Goal: Use online tool/utility: Utilize a website feature to perform a specific function

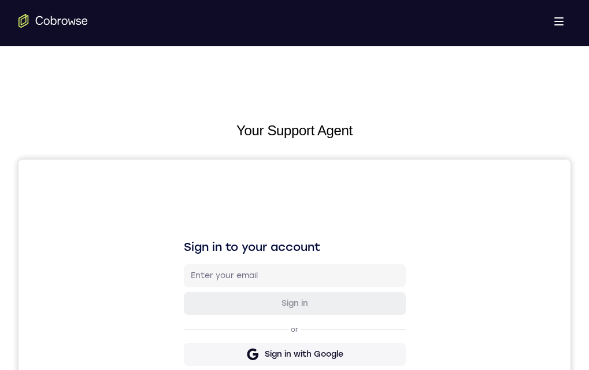
drag, startPoint x: 279, startPoint y: 817, endPoint x: 308, endPoint y: 660, distance: 159.3
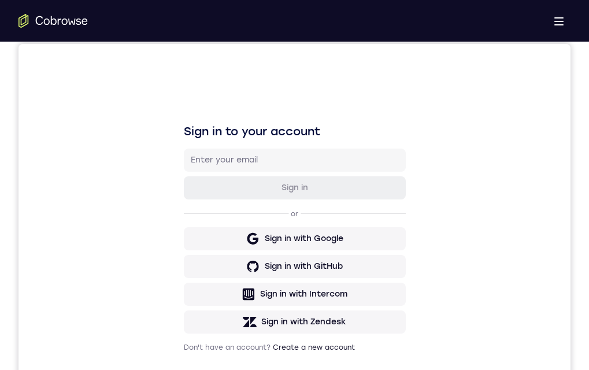
scroll to position [231, 0]
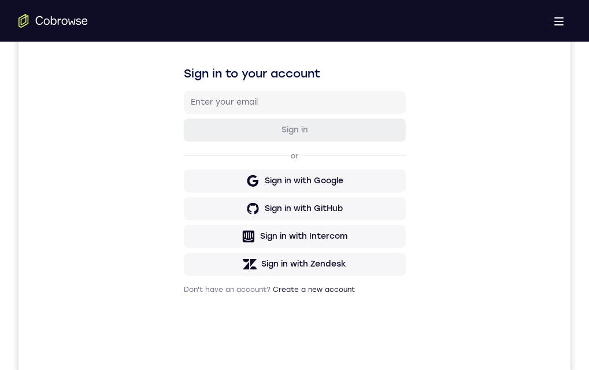
drag, startPoint x: 307, startPoint y: 680, endPoint x: 307, endPoint y: 667, distance: 12.7
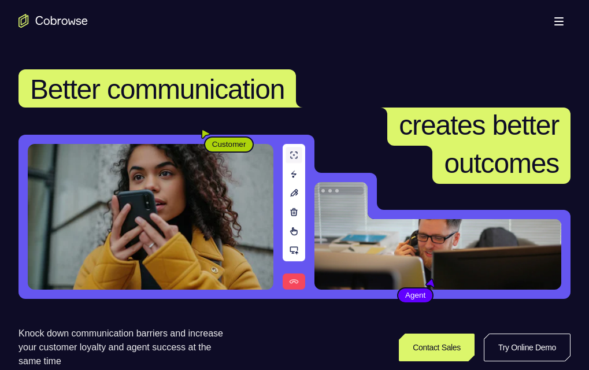
click at [502, 333] on link "Try Online Demo" at bounding box center [460, 347] width 212 height 28
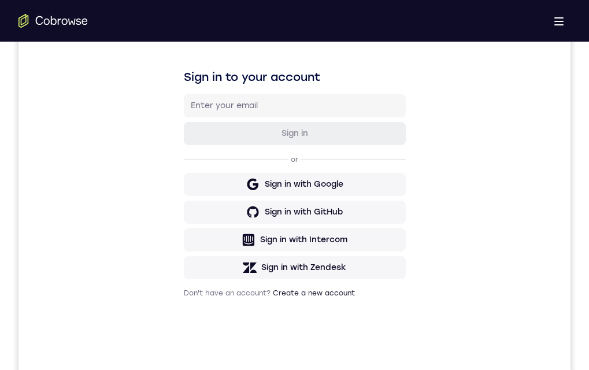
drag, startPoint x: 243, startPoint y: 534, endPoint x: 345, endPoint y: 531, distance: 102.4
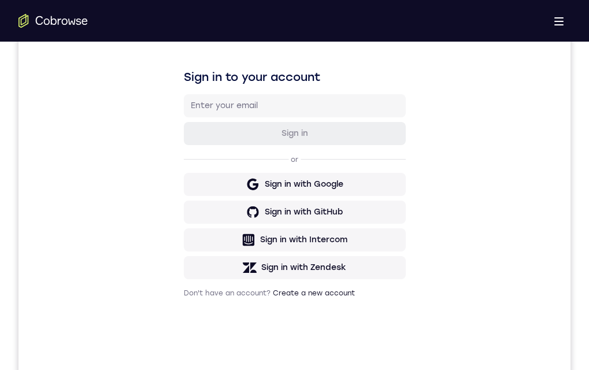
drag, startPoint x: 355, startPoint y: 612, endPoint x: 767, endPoint y: 518, distance: 422.1
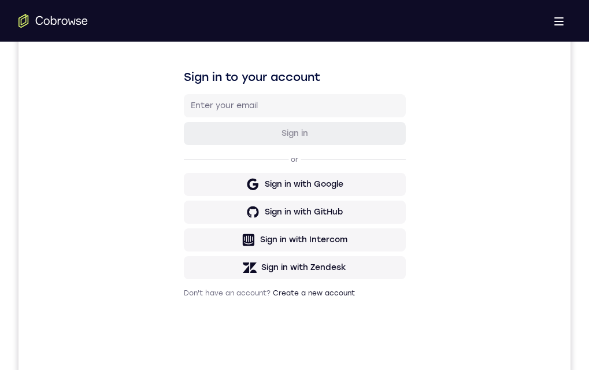
drag, startPoint x: 271, startPoint y: 555, endPoint x: 272, endPoint y: 547, distance: 7.7
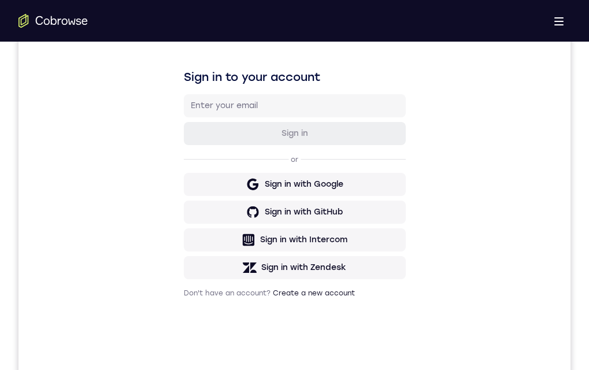
drag, startPoint x: 299, startPoint y: 747, endPoint x: 313, endPoint y: 583, distance: 164.8
drag, startPoint x: 347, startPoint y: 728, endPoint x: 343, endPoint y: 600, distance: 128.4
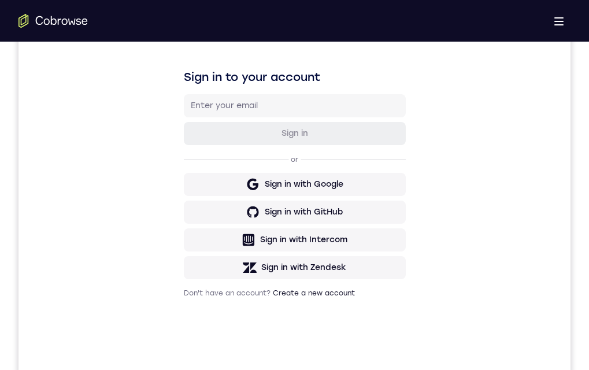
drag, startPoint x: 323, startPoint y: 742, endPoint x: 338, endPoint y: 590, distance: 152.8
drag, startPoint x: 312, startPoint y: 708, endPoint x: 319, endPoint y: 610, distance: 97.9
drag, startPoint x: 298, startPoint y: 725, endPoint x: 324, endPoint y: 584, distance: 142.9
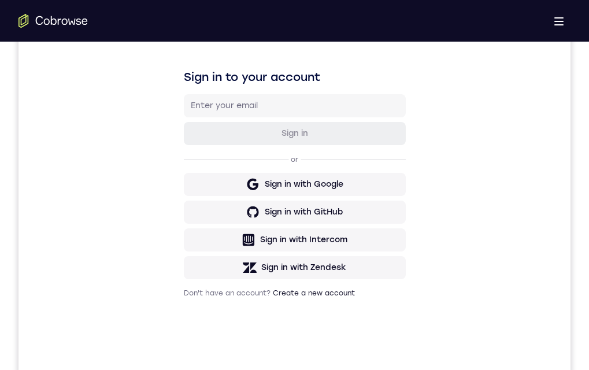
drag, startPoint x: 308, startPoint y: 733, endPoint x: 316, endPoint y: 542, distance: 190.9
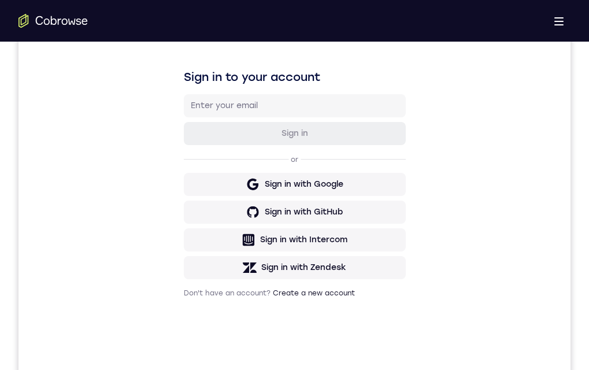
drag, startPoint x: 313, startPoint y: 759, endPoint x: 314, endPoint y: 731, distance: 28.4
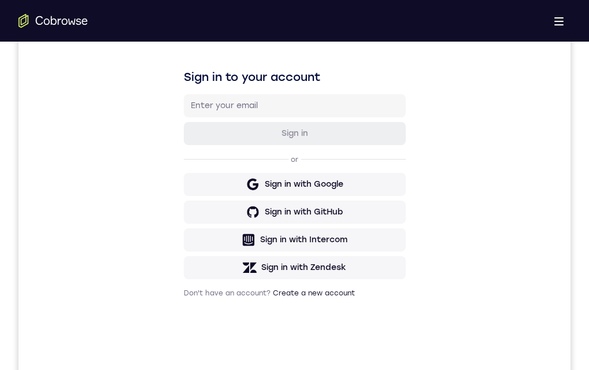
drag, startPoint x: 290, startPoint y: 721, endPoint x: 268, endPoint y: 590, distance: 132.6
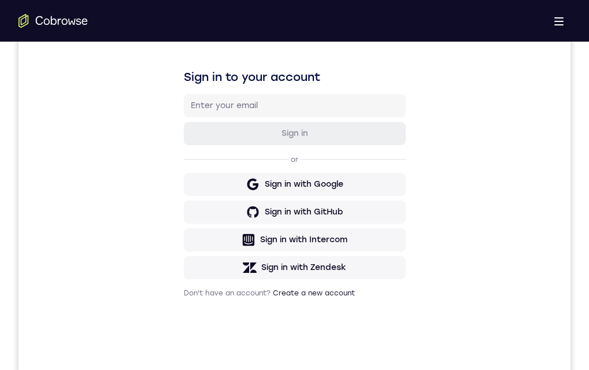
drag, startPoint x: 303, startPoint y: 647, endPoint x: 728, endPoint y: 492, distance: 452.8
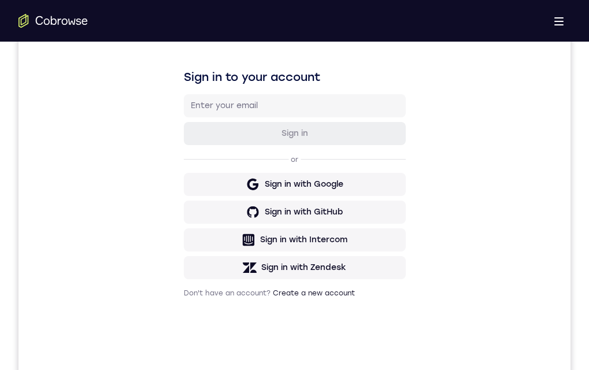
drag, startPoint x: 298, startPoint y: 604, endPoint x: 375, endPoint y: 742, distance: 158.6
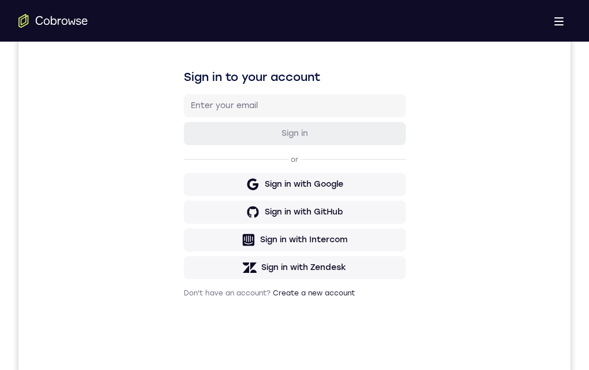
drag, startPoint x: 296, startPoint y: 550, endPoint x: 334, endPoint y: 559, distance: 38.7
drag, startPoint x: 285, startPoint y: 539, endPoint x: 227, endPoint y: 501, distance: 69.3
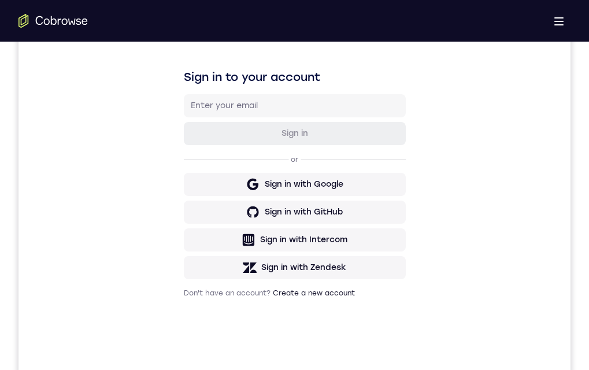
drag, startPoint x: 298, startPoint y: 734, endPoint x: 301, endPoint y: 556, distance: 177.5
drag, startPoint x: 343, startPoint y: 728, endPoint x: 335, endPoint y: 527, distance: 201.3
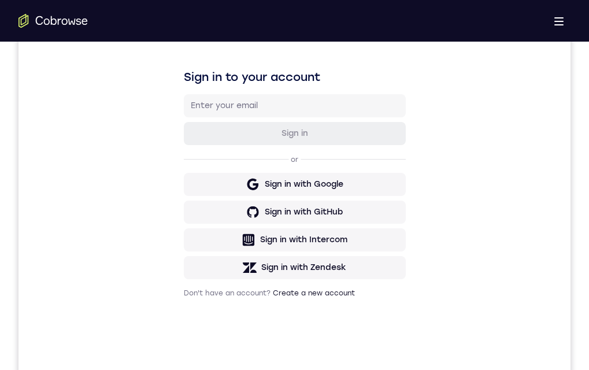
drag, startPoint x: 299, startPoint y: 660, endPoint x: 304, endPoint y: 593, distance: 67.2
drag, startPoint x: 310, startPoint y: 719, endPoint x: 339, endPoint y: 571, distance: 150.2
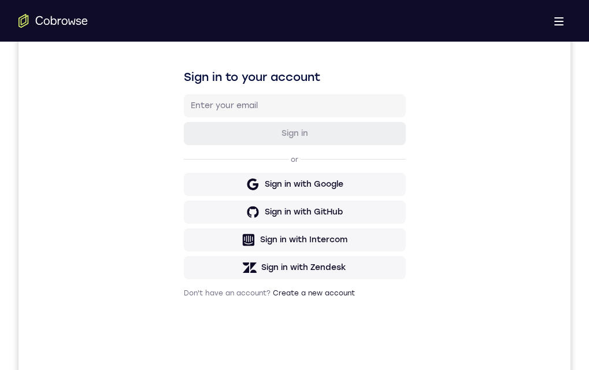
drag, startPoint x: 311, startPoint y: 730, endPoint x: 328, endPoint y: 668, distance: 63.7
drag, startPoint x: 328, startPoint y: 668, endPoint x: 328, endPoint y: 627, distance: 41.0
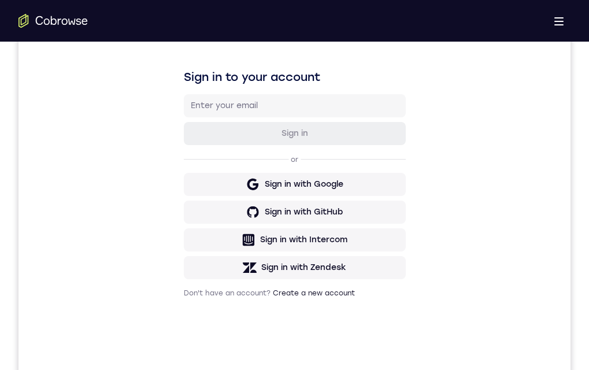
drag, startPoint x: 322, startPoint y: 750, endPoint x: 255, endPoint y: 504, distance: 255.2
drag, startPoint x: 275, startPoint y: 709, endPoint x: 275, endPoint y: 522, distance: 187.3
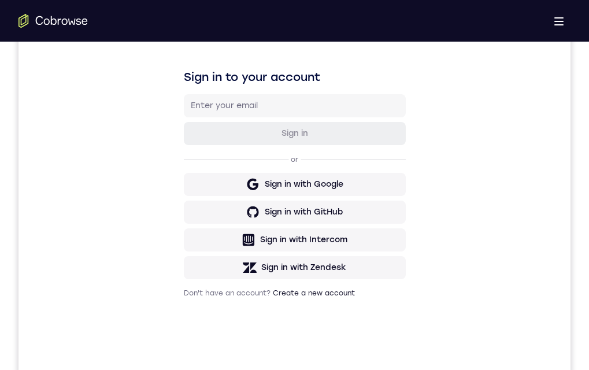
drag, startPoint x: 301, startPoint y: 698, endPoint x: 290, endPoint y: 549, distance: 150.1
drag, startPoint x: 313, startPoint y: 749, endPoint x: 293, endPoint y: 625, distance: 125.8
drag, startPoint x: 317, startPoint y: 772, endPoint x: 305, endPoint y: 587, distance: 184.9
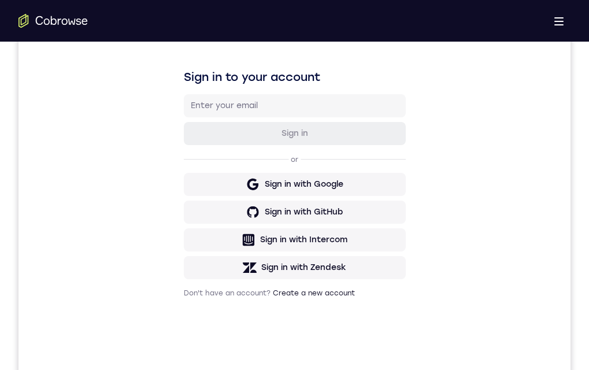
drag, startPoint x: 328, startPoint y: 731, endPoint x: 327, endPoint y: 597, distance: 134.1
drag, startPoint x: 327, startPoint y: 597, endPoint x: 323, endPoint y: 543, distance: 53.9
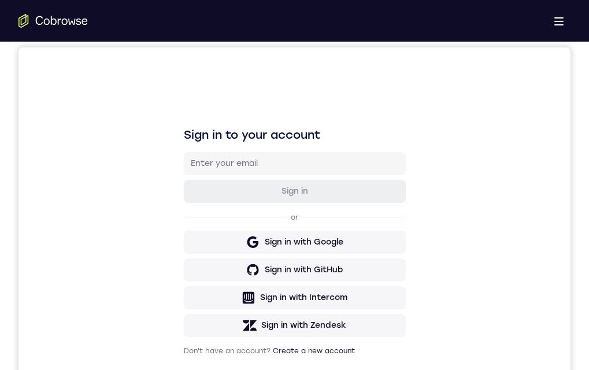
drag, startPoint x: 250, startPoint y: 597, endPoint x: 339, endPoint y: 608, distance: 89.2
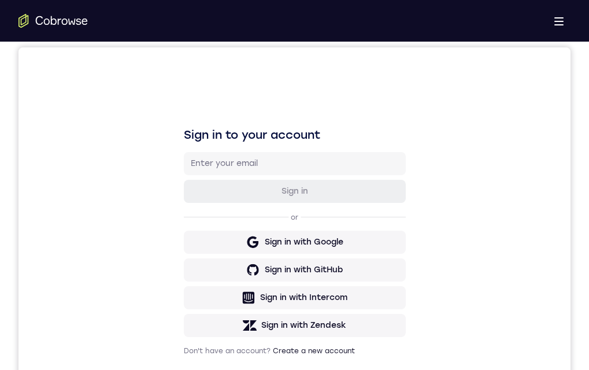
scroll to position [170, 0]
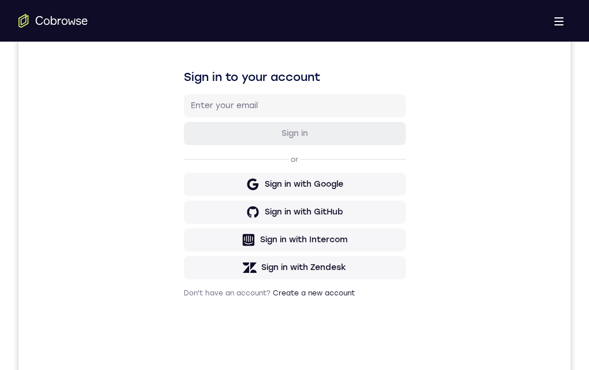
drag, startPoint x: 315, startPoint y: 684, endPoint x: 325, endPoint y: 677, distance: 12.4
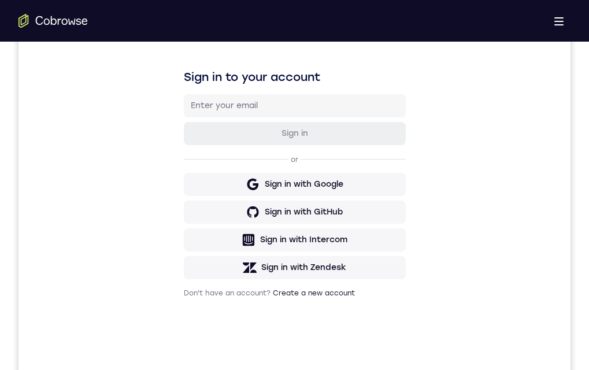
drag, startPoint x: 233, startPoint y: 532, endPoint x: 690, endPoint y: 490, distance: 459.2
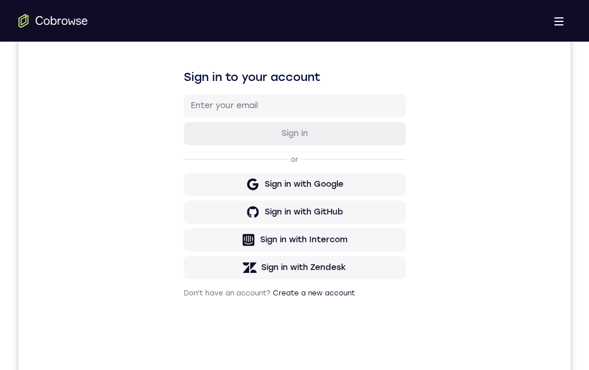
drag, startPoint x: 250, startPoint y: 646, endPoint x: 260, endPoint y: 580, distance: 66.6
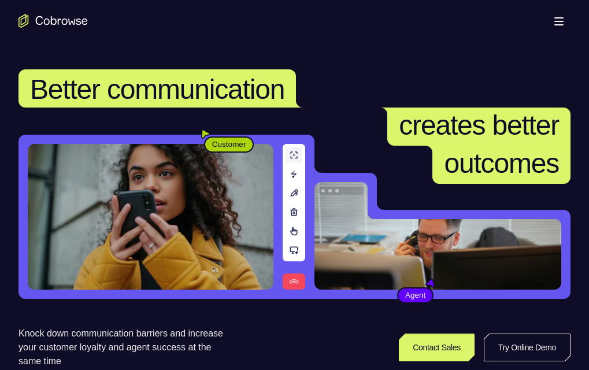
click at [484, 333] on link "Try Online Demo" at bounding box center [460, 347] width 212 height 28
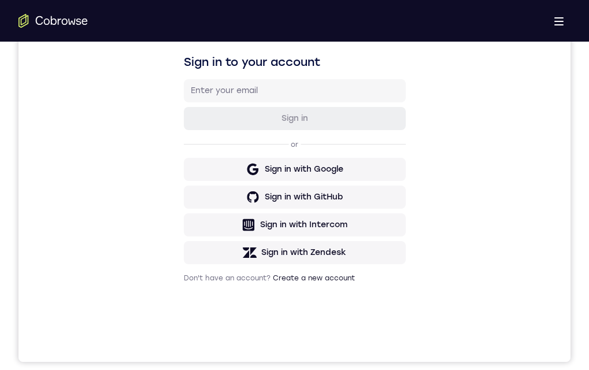
scroll to position [173, 0]
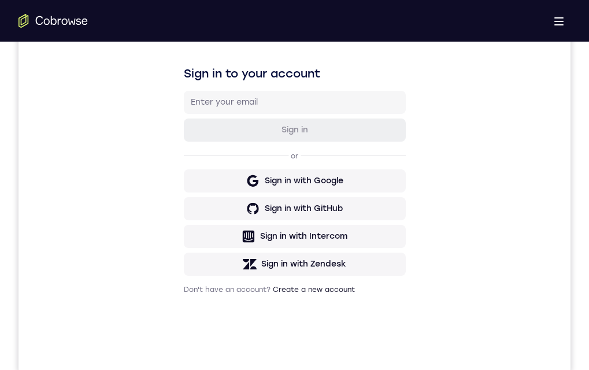
drag, startPoint x: 273, startPoint y: 667, endPoint x: 279, endPoint y: 671, distance: 7.1
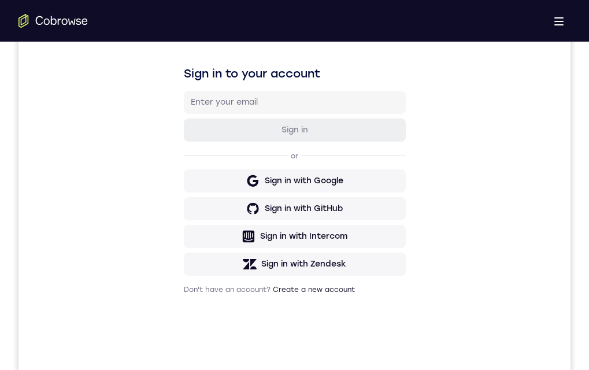
scroll to position [190, 0]
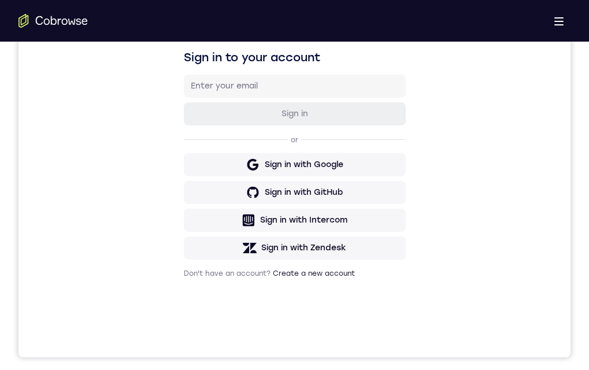
drag, startPoint x: 229, startPoint y: 519, endPoint x: 654, endPoint y: 467, distance: 428.6
